Goal: Task Accomplishment & Management: Manage account settings

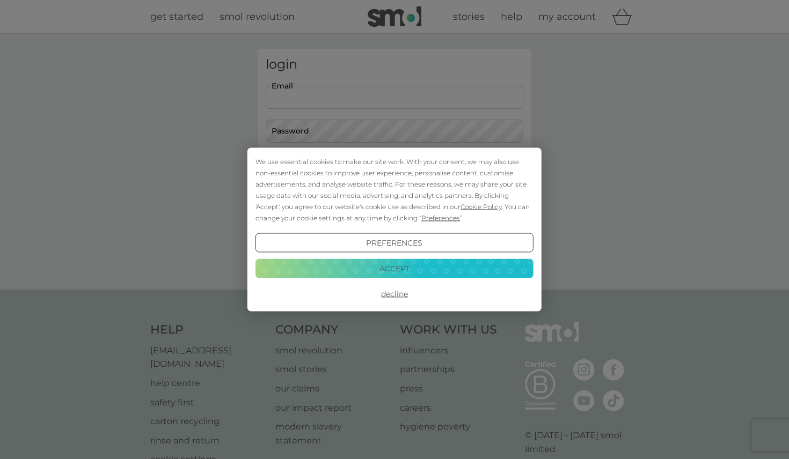
type input "[EMAIL_ADDRESS][DOMAIN_NAME]"
click at [394, 168] on button "Login" at bounding box center [394, 168] width 257 height 31
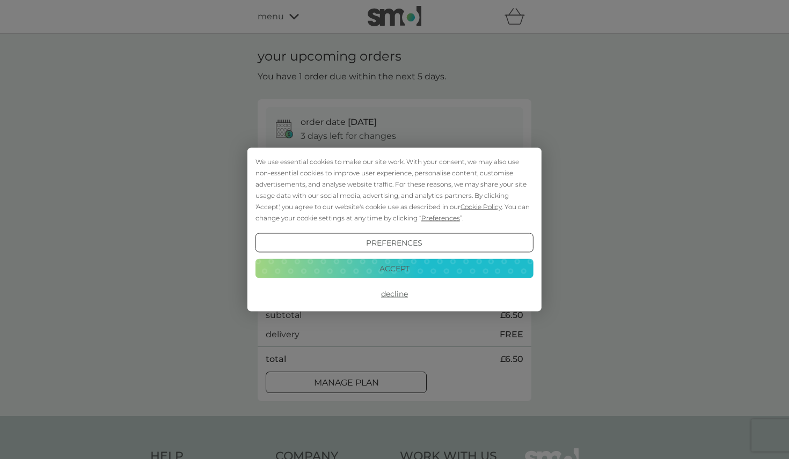
click at [393, 266] on button "Accept" at bounding box center [394, 268] width 278 height 19
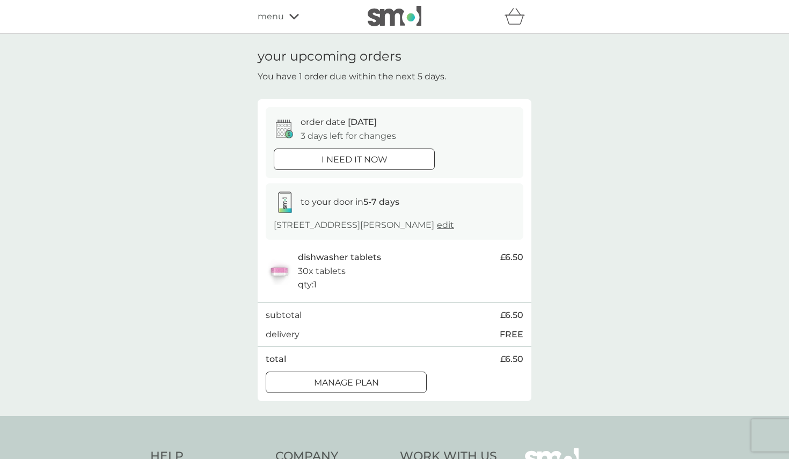
click at [339, 382] on div at bounding box center [346, 382] width 39 height 11
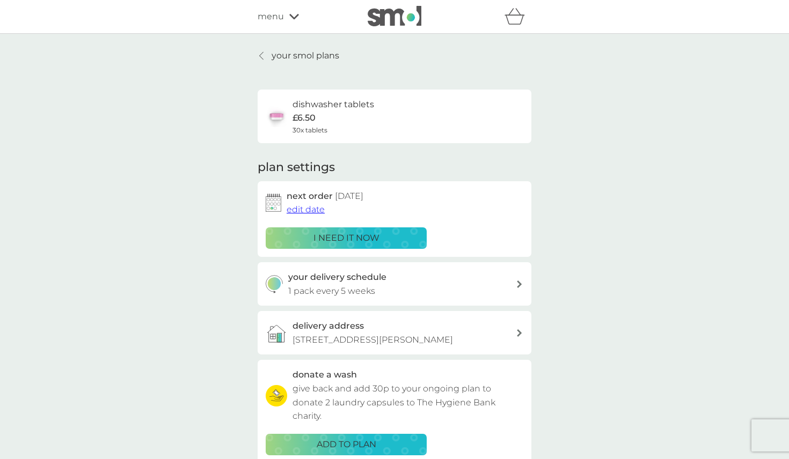
click at [310, 207] on span "edit date" at bounding box center [305, 209] width 38 height 10
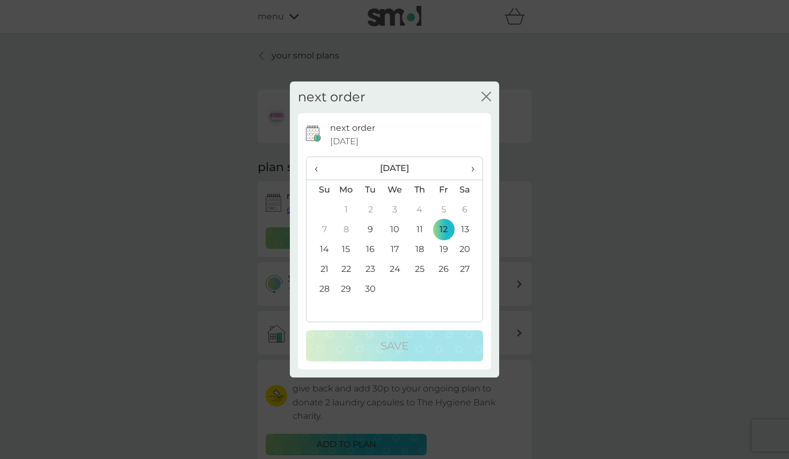
click at [469, 164] on span "›" at bounding box center [468, 168] width 11 height 23
click at [398, 227] on td "8" at bounding box center [394, 230] width 25 height 20
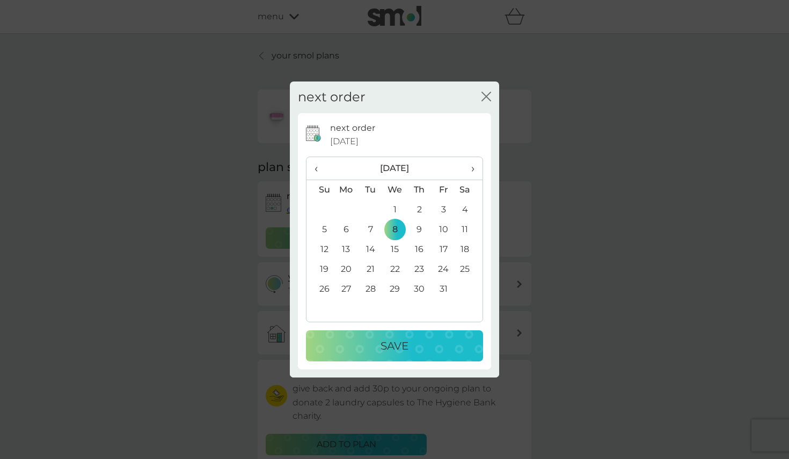
click at [441, 227] on td "10" at bounding box center [443, 230] width 24 height 20
click at [401, 347] on p "Save" at bounding box center [394, 345] width 28 height 17
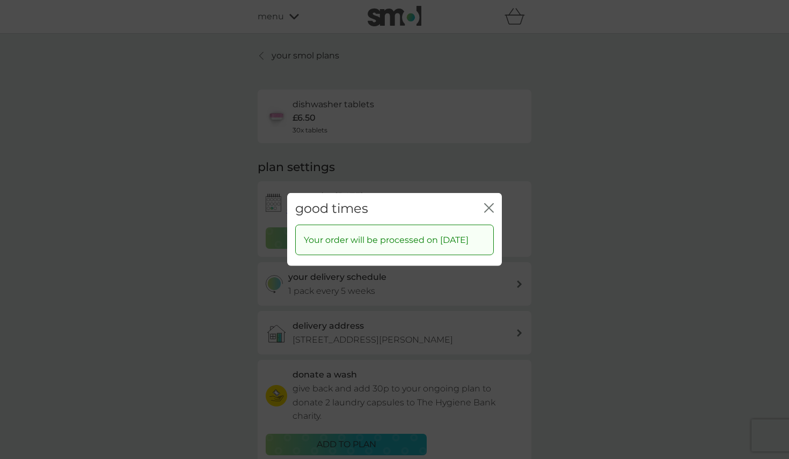
click at [488, 204] on icon "close" at bounding box center [486, 208] width 4 height 9
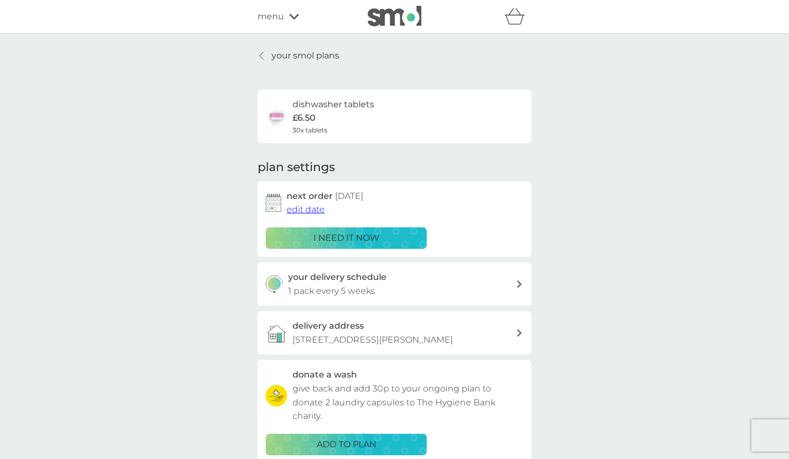
click at [509, 277] on div "your delivery schedule 1 pack every 5 weeks" at bounding box center [402, 283] width 228 height 27
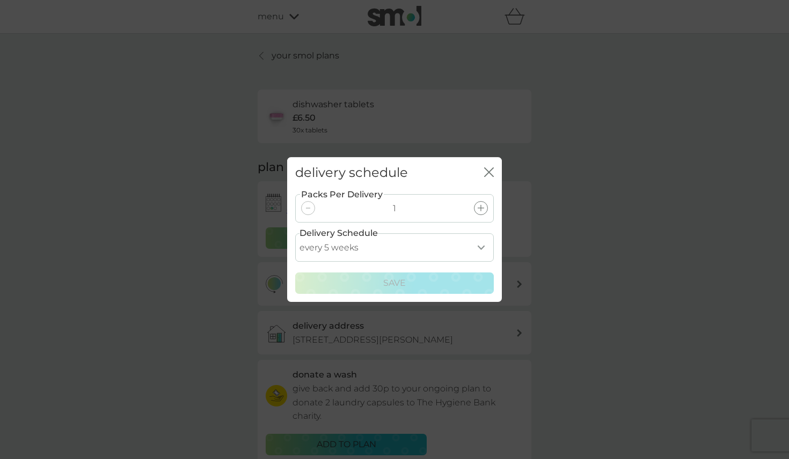
select select "42"
click at [414, 289] on div "Save" at bounding box center [394, 283] width 185 height 14
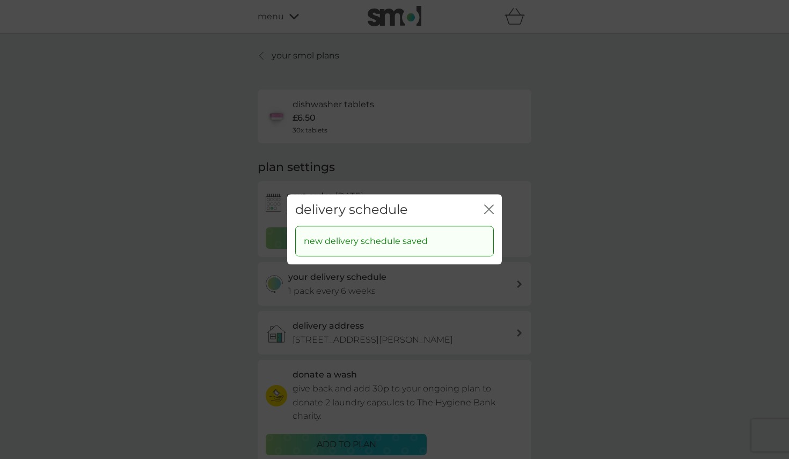
click at [488, 210] on icon "close" at bounding box center [489, 209] width 10 height 10
